Goal: Transaction & Acquisition: Purchase product/service

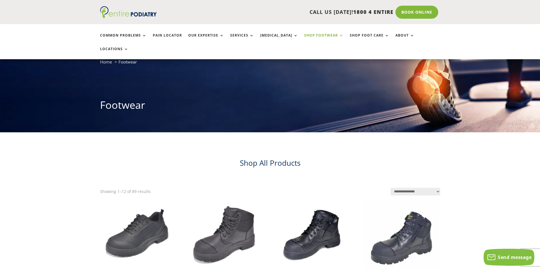
scroll to position [23, 0]
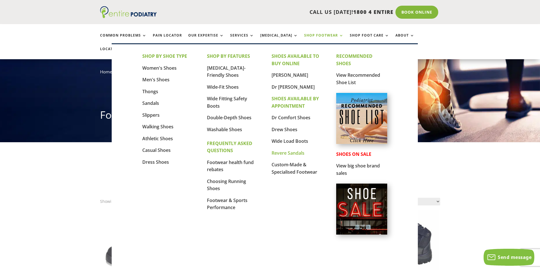
click at [300, 155] on link "Revere Sandals" at bounding box center [288, 153] width 33 height 6
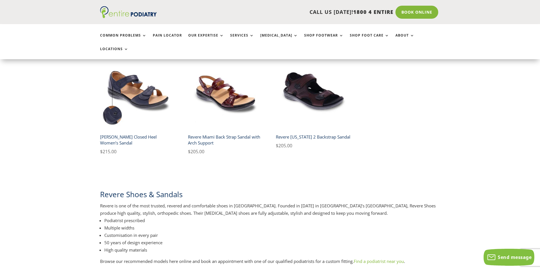
scroll to position [91, 0]
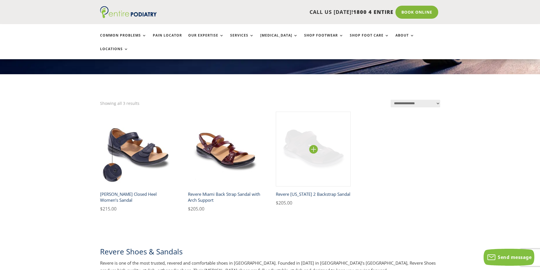
click at [301, 130] on img at bounding box center [313, 149] width 75 height 75
